Goal: Task Accomplishment & Management: Manage account settings

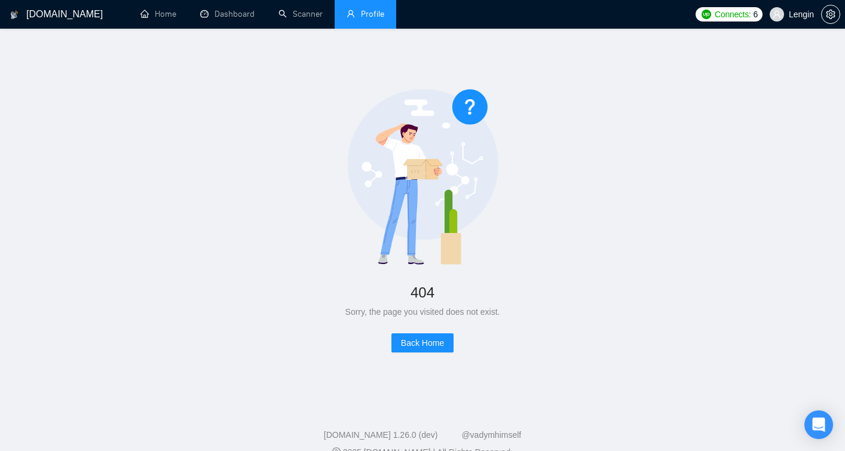
click at [366, 19] on link "Profile" at bounding box center [365, 14] width 38 height 10
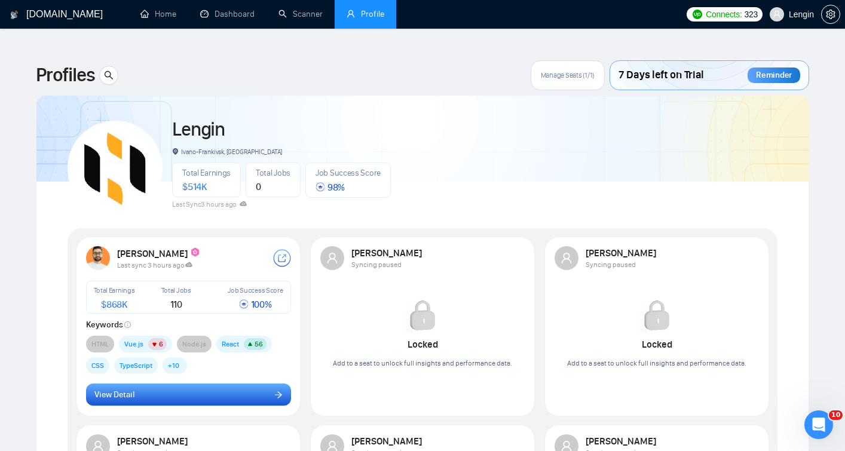
click at [191, 383] on button "View Detail" at bounding box center [188, 394] width 205 height 23
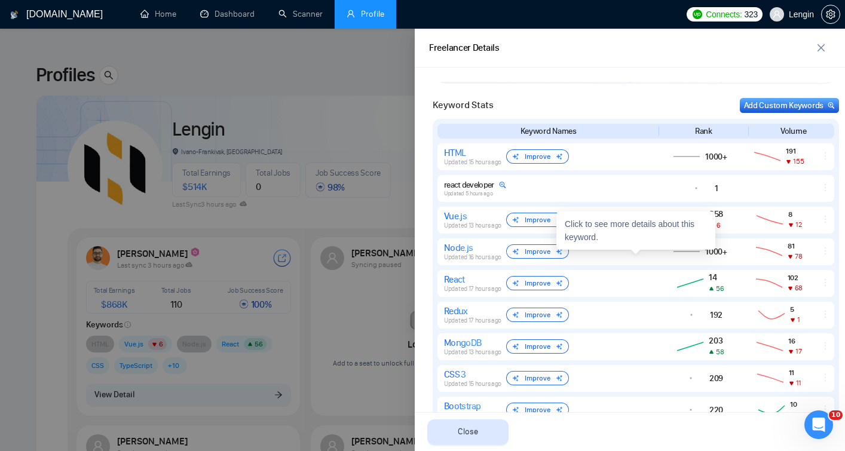
scroll to position [514, 0]
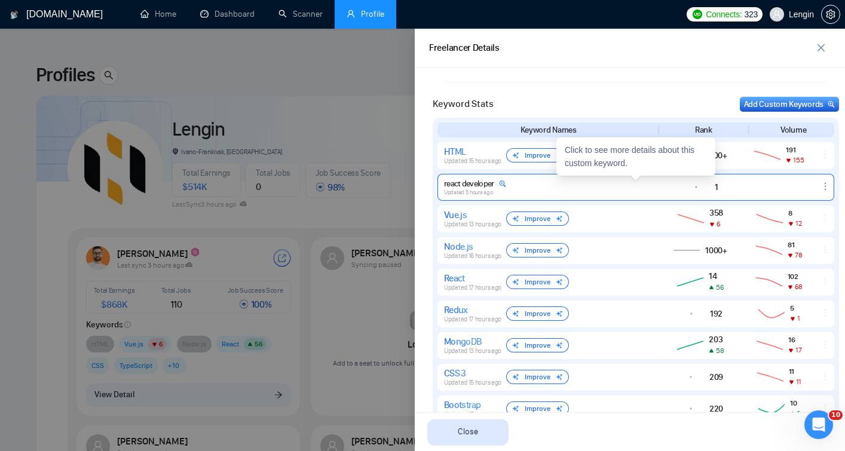
click at [688, 186] on icon at bounding box center [696, 187] width 32 height 14
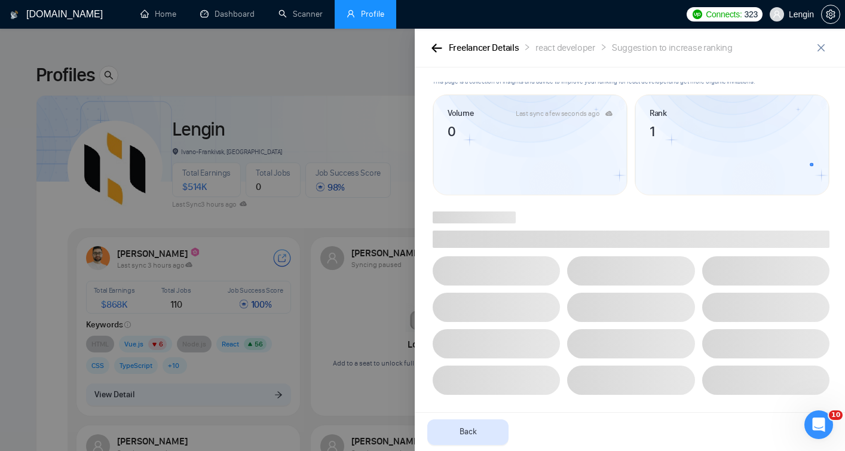
scroll to position [0, 0]
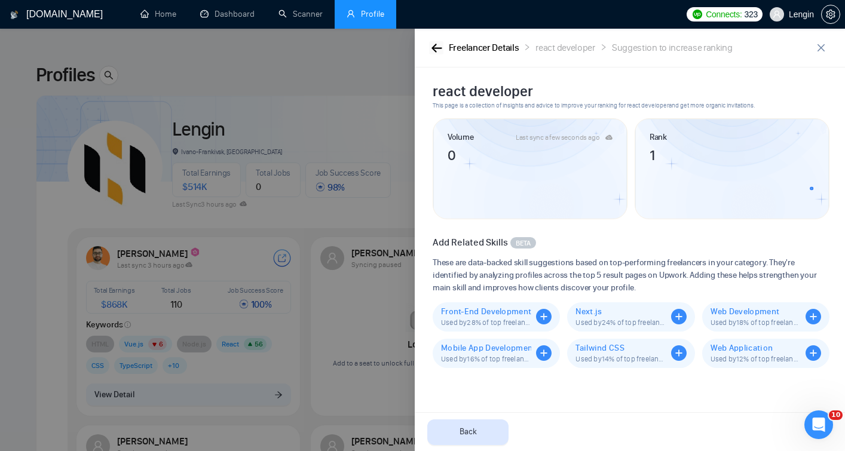
click at [436, 47] on icon "button" at bounding box center [436, 48] width 10 height 8
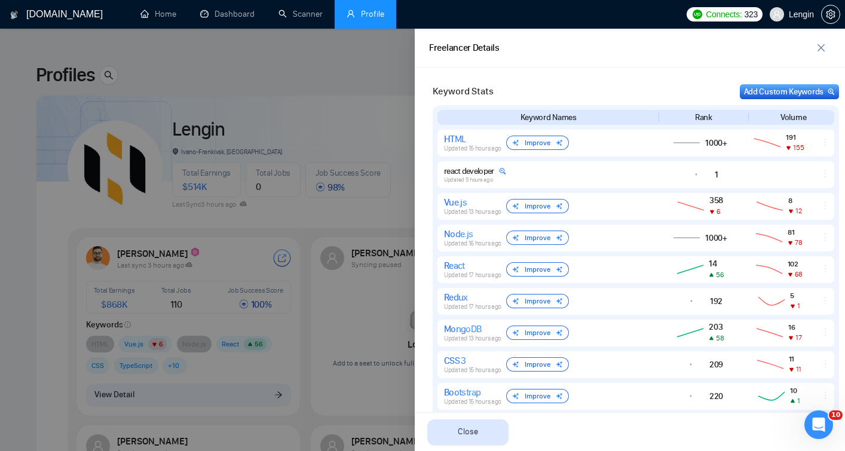
scroll to position [934, 0]
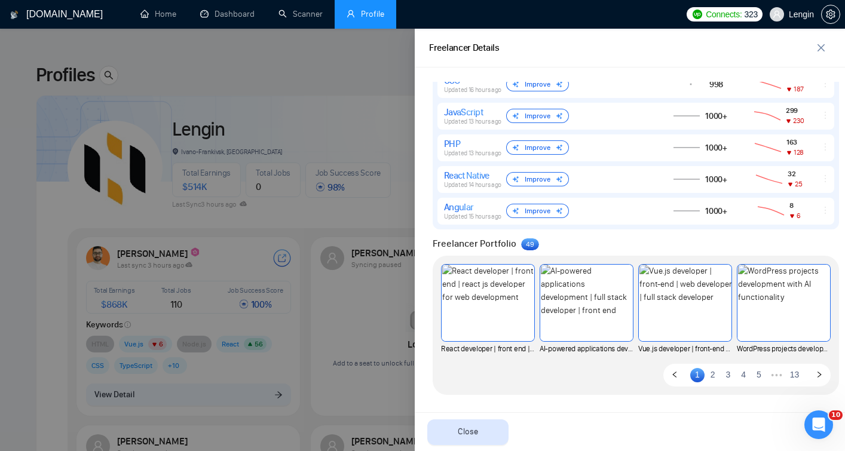
click at [530, 242] on span "9" at bounding box center [532, 244] width 4 height 8
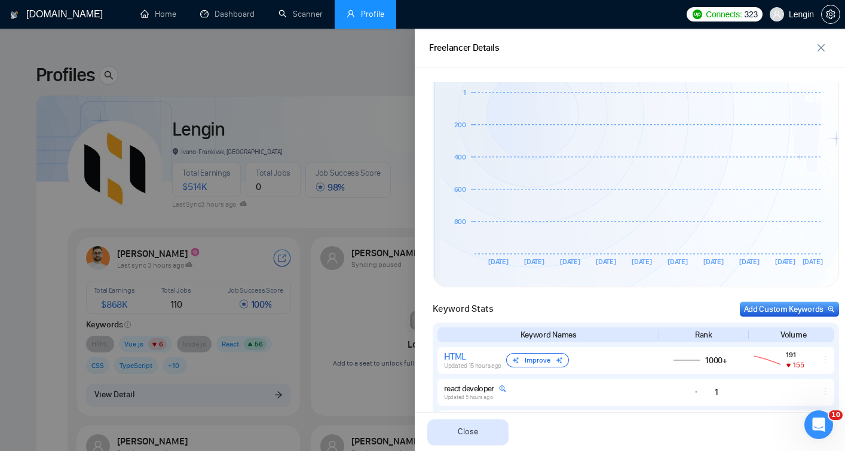
scroll to position [212, 0]
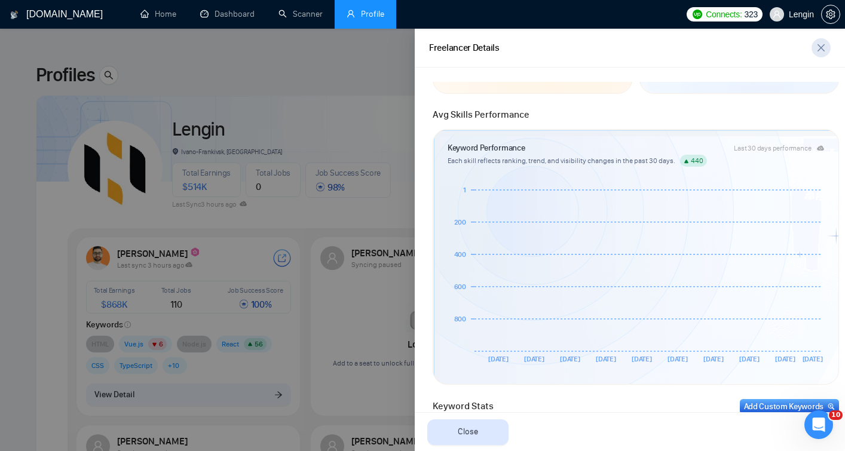
click at [821, 48] on icon "close" at bounding box center [820, 47] width 7 height 7
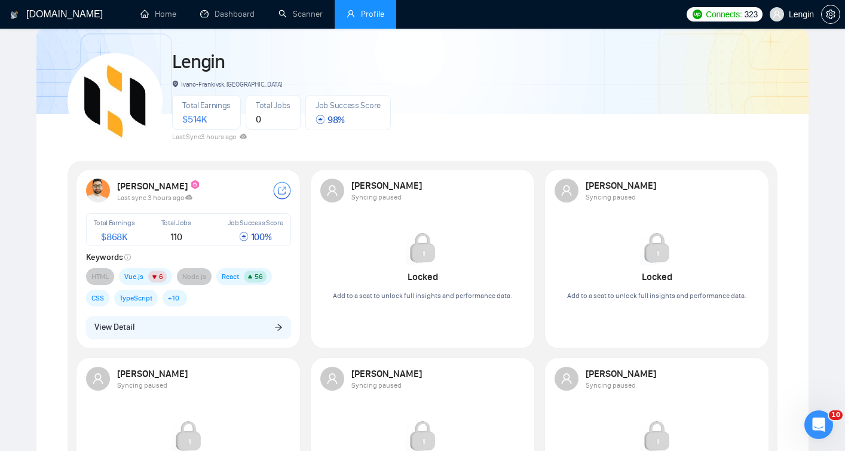
scroll to position [87, 0]
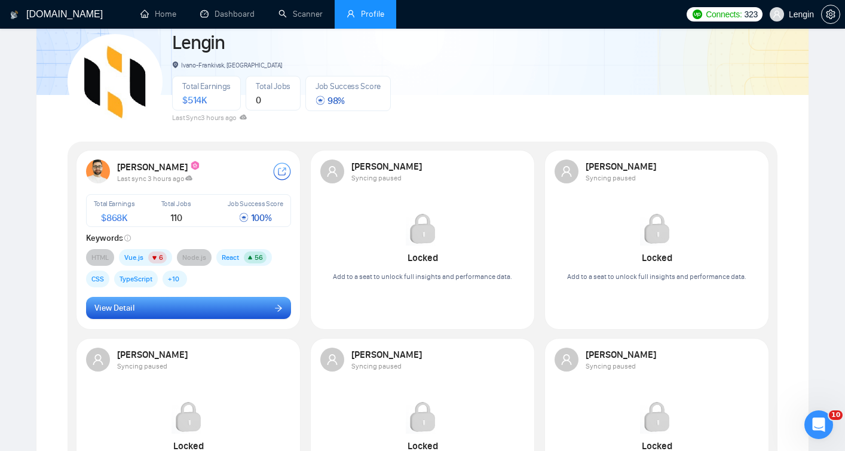
click at [230, 297] on button "View Detail" at bounding box center [188, 308] width 205 height 23
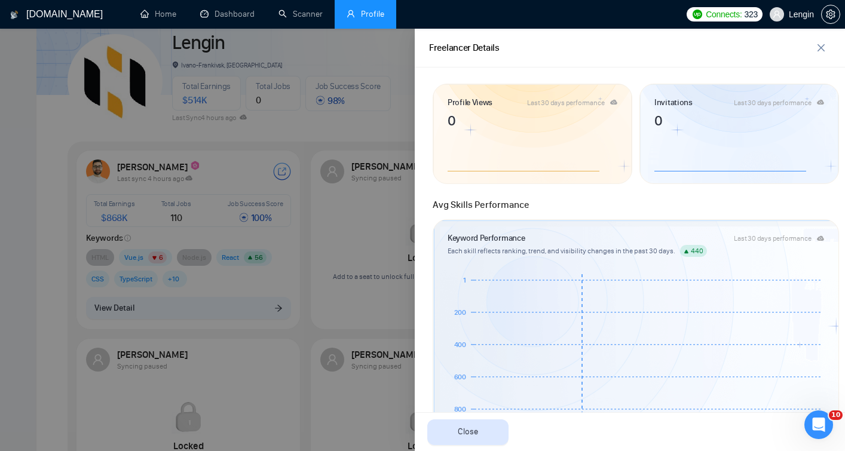
scroll to position [0, 0]
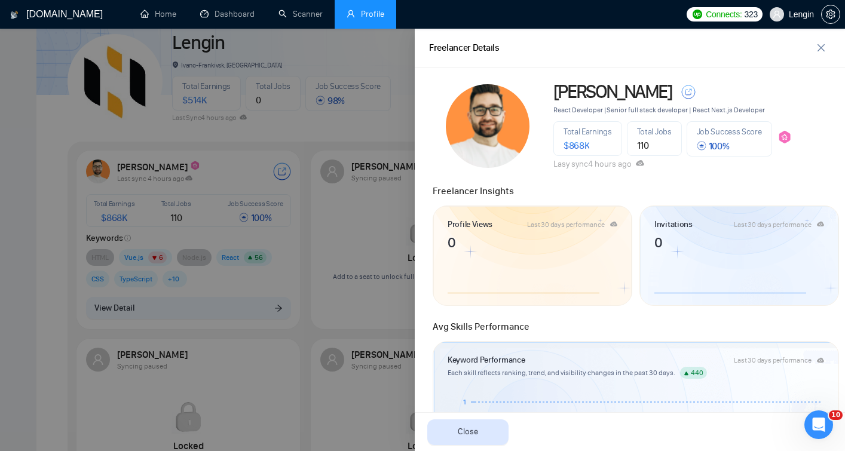
click at [55, 136] on div at bounding box center [422, 240] width 845 height 422
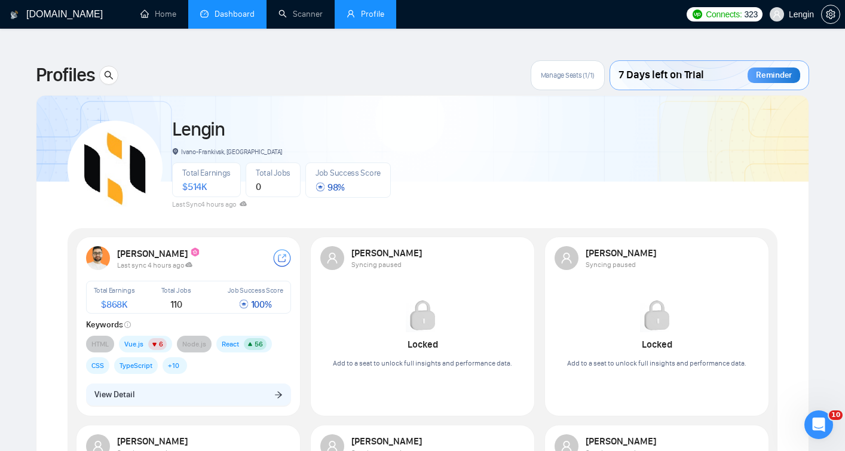
click at [237, 19] on link "Dashboard" at bounding box center [227, 14] width 54 height 10
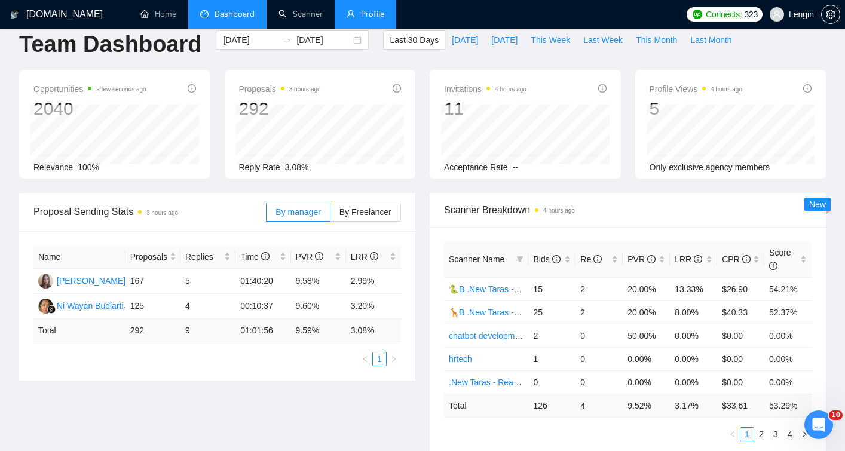
scroll to position [77, 0]
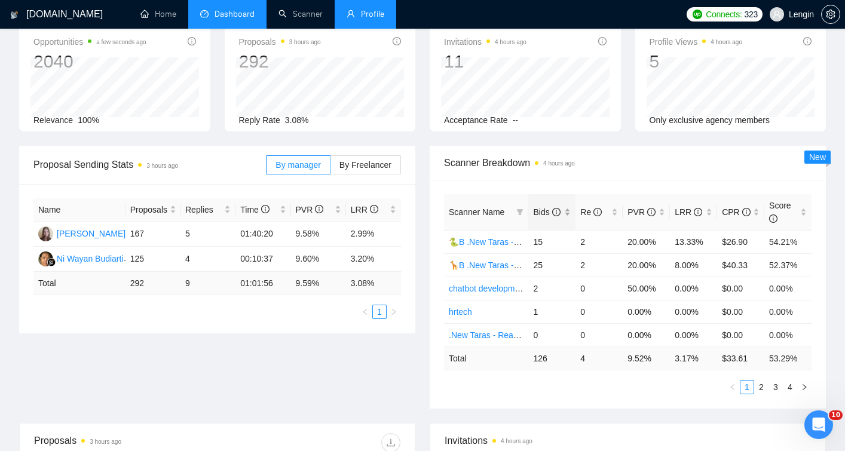
click at [567, 205] on div "Bids" at bounding box center [552, 211] width 38 height 13
click at [757, 380] on link "2" at bounding box center [760, 386] width 13 height 13
click at [430, 300] on div "Scanner Name Bids Re PVR LRR CPR Score e-commerce, fashion 6 0 0.00% 0.00% $0.0…" at bounding box center [627, 294] width 396 height 229
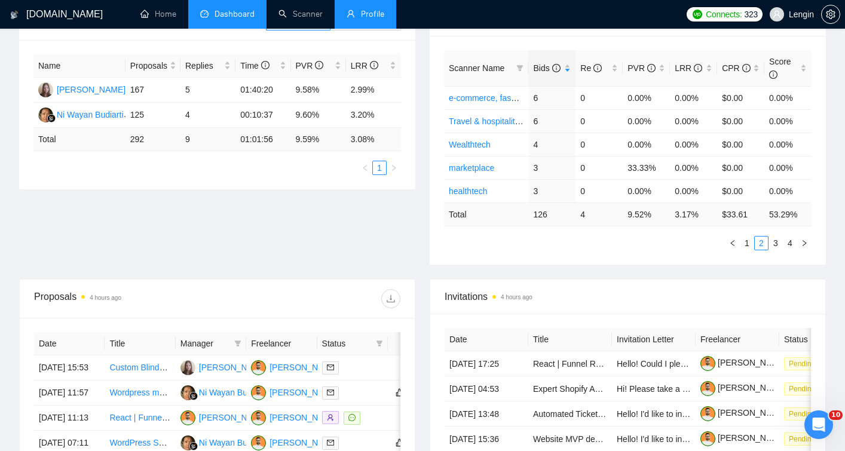
scroll to position [192, 0]
